Goal: Find specific page/section: Find specific page/section

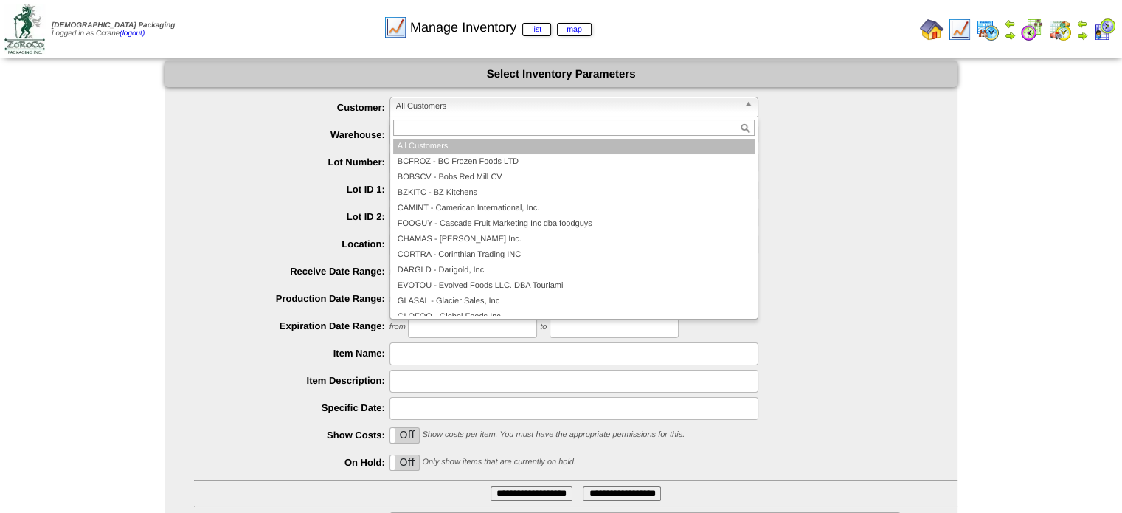
click at [427, 113] on span "All Customers" at bounding box center [567, 106] width 342 height 18
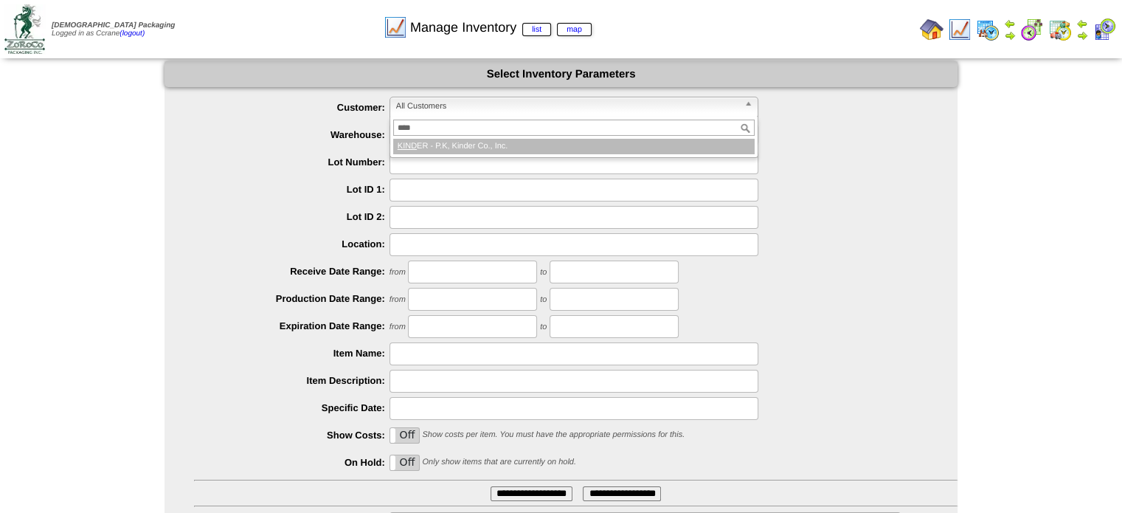
type input "****"
click at [423, 139] on li "KIND ER - P.K, Kinder Co., Inc." at bounding box center [573, 146] width 361 height 15
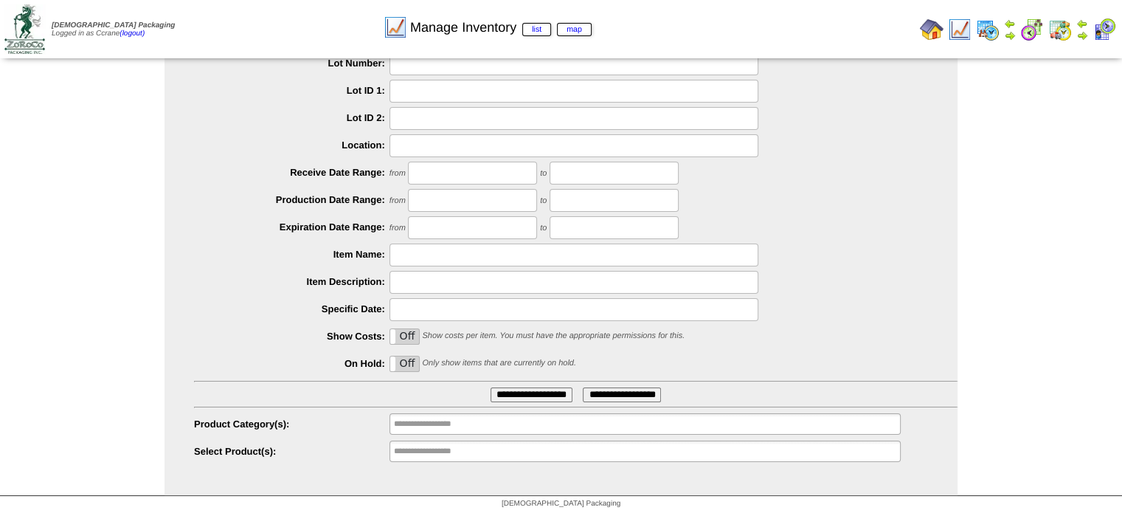
scroll to position [102, 0]
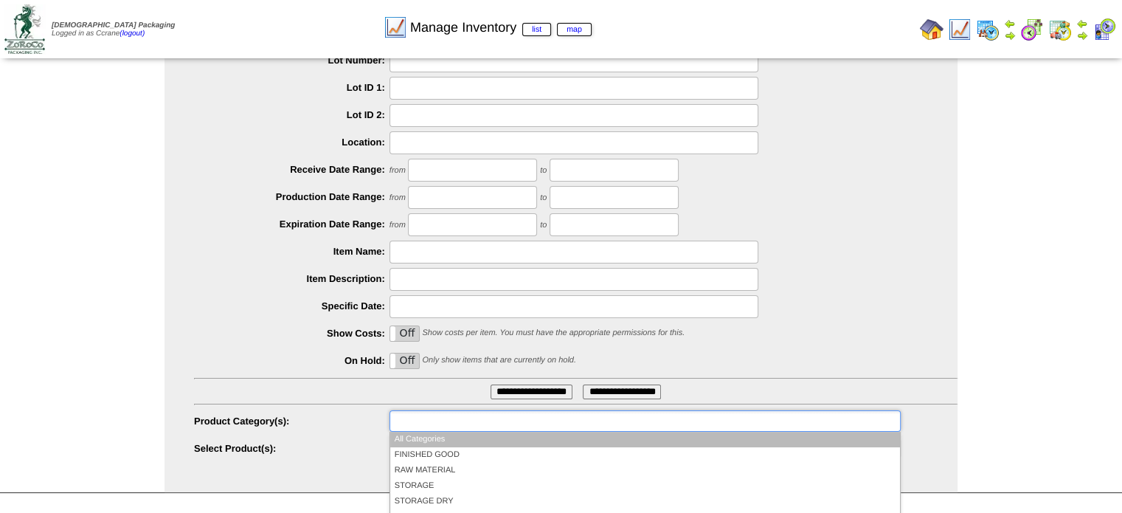
click at [434, 420] on input "text" at bounding box center [441, 421] width 94 height 18
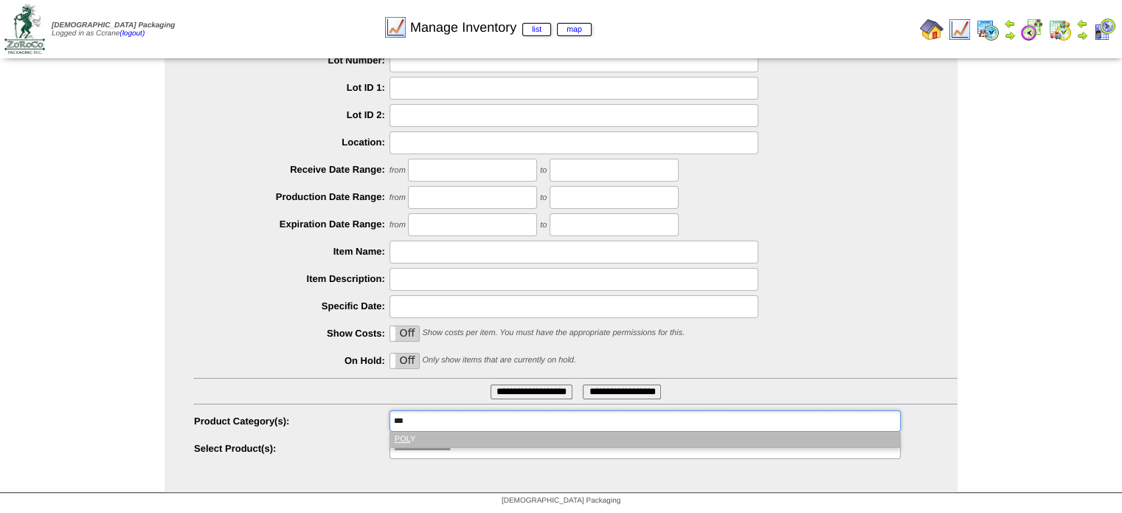
type input "***"
click at [430, 440] on li "POL Y" at bounding box center [645, 438] width 510 height 15
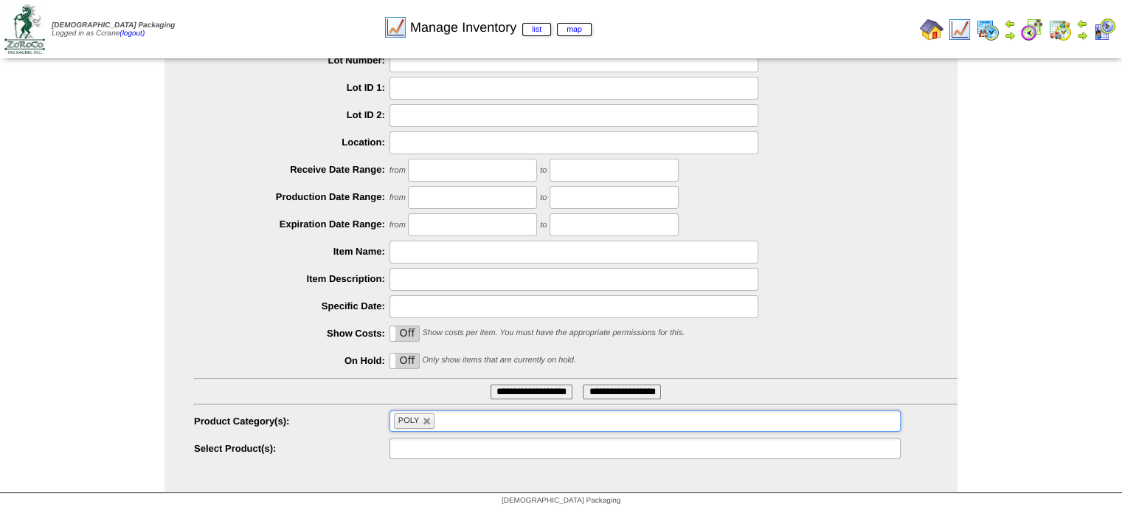
click at [425, 448] on input "text" at bounding box center [441, 448] width 94 height 18
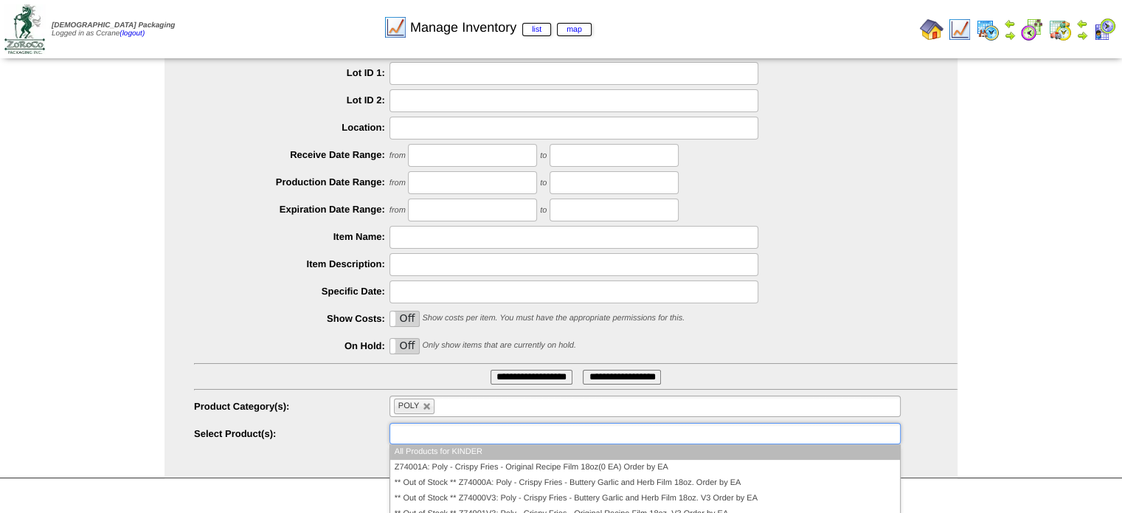
scroll to position [125, 0]
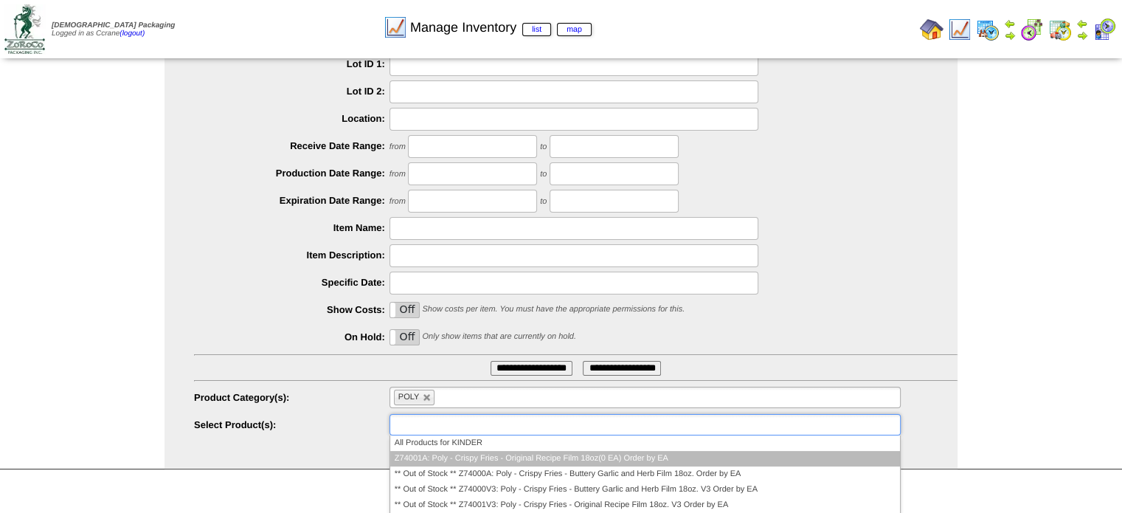
click at [773, 457] on li "Z74001A: Poly - Crispy Fries - Original Recipe Film 18oz(0 EA) Order by EA" at bounding box center [645, 458] width 510 height 15
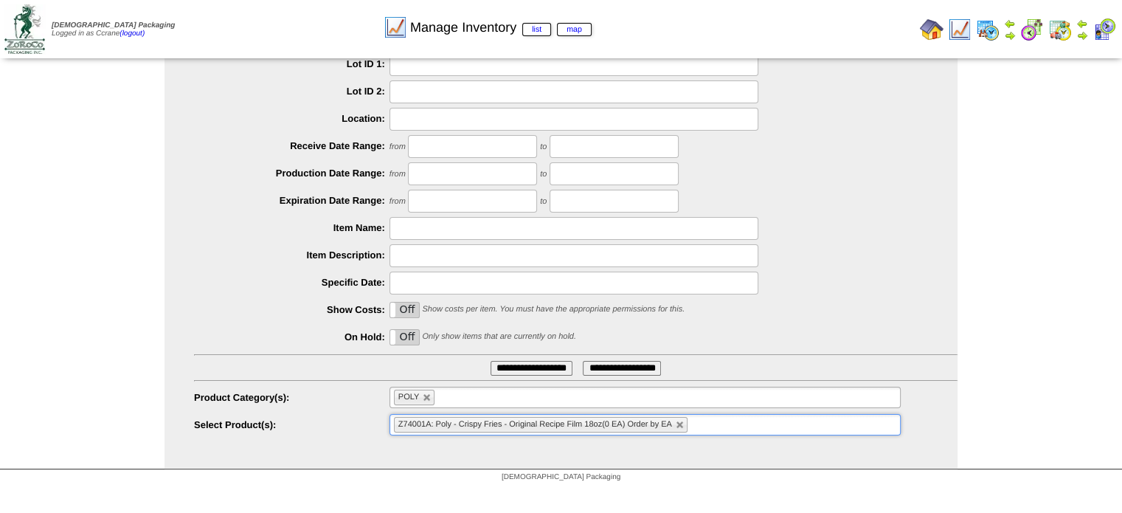
click at [710, 424] on ul "Z74001A: Poly - Crispy Fries - Original Recipe Film 18oz(0 EA) Order by EA" at bounding box center [644, 424] width 511 height 21
